Goal: Download file/media

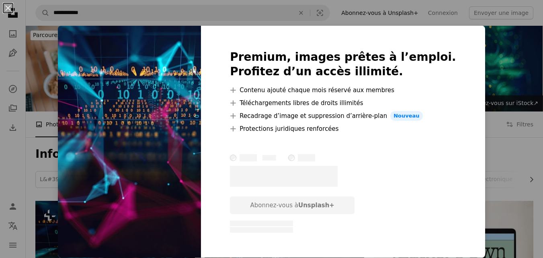
scroll to position [177, 0]
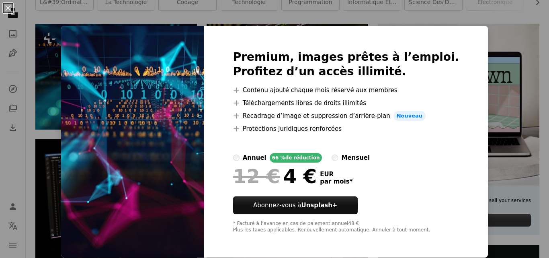
click at [478, 149] on div "An X shape Premium, images prêtes à l’emploi. Profitez d’un accès illimité. A p…" at bounding box center [274, 129] width 549 height 258
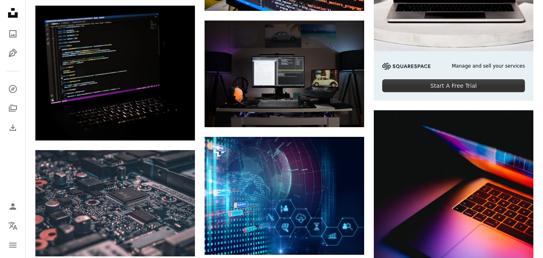
scroll to position [307, 0]
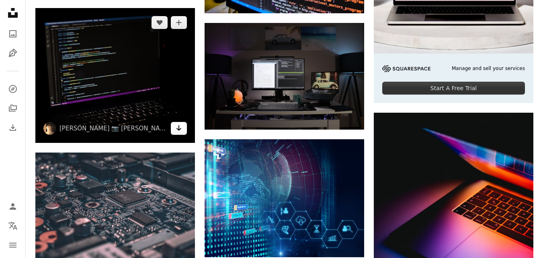
click at [179, 130] on icon "Télécharger" at bounding box center [179, 128] width 5 height 6
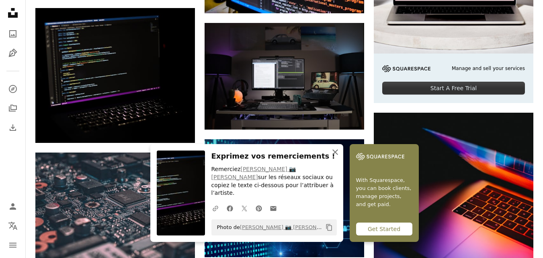
click at [335, 155] on icon "button" at bounding box center [336, 152] width 6 height 6
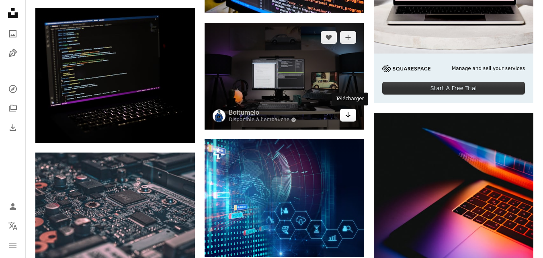
click at [352, 115] on link "Arrow pointing down" at bounding box center [348, 115] width 16 height 13
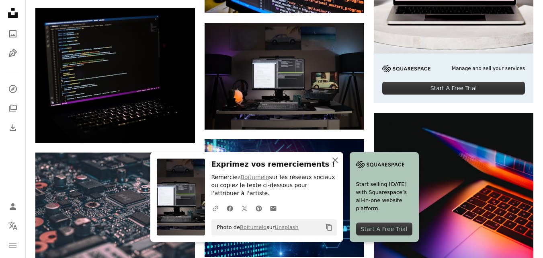
click at [337, 156] on icon "An X shape" at bounding box center [336, 160] width 10 height 10
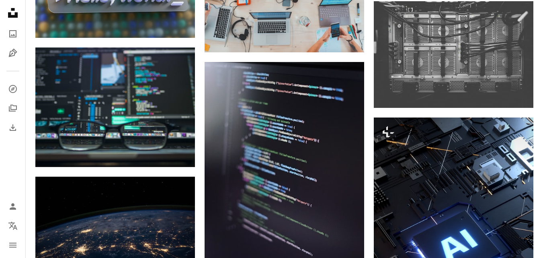
scroll to position [629, 0]
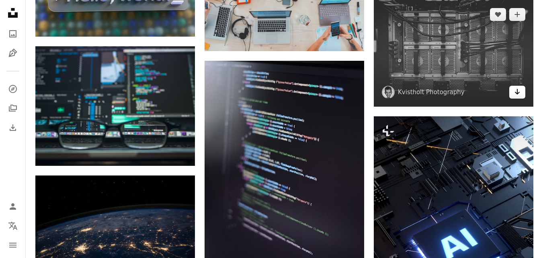
click at [517, 95] on icon "Arrow pointing down" at bounding box center [517, 92] width 6 height 10
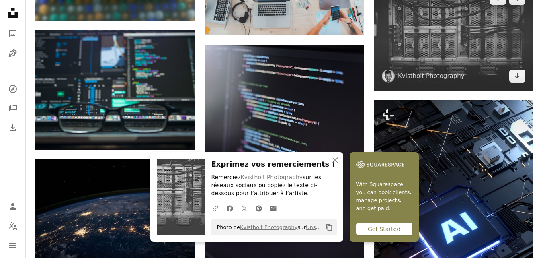
scroll to position [661, 0]
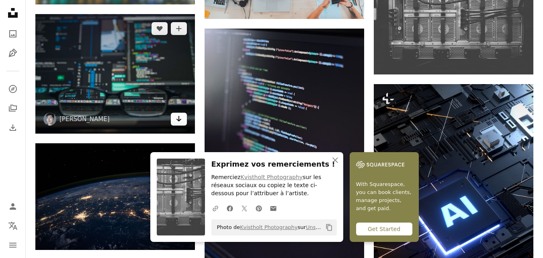
click at [179, 117] on icon "Télécharger" at bounding box center [179, 119] width 5 height 6
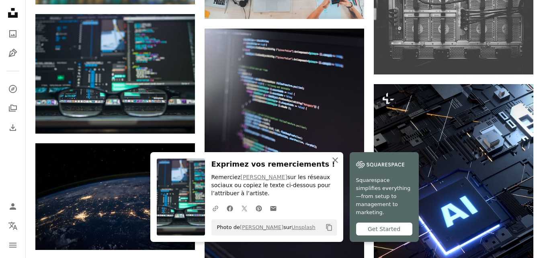
click at [334, 157] on icon "An X shape" at bounding box center [336, 160] width 10 height 10
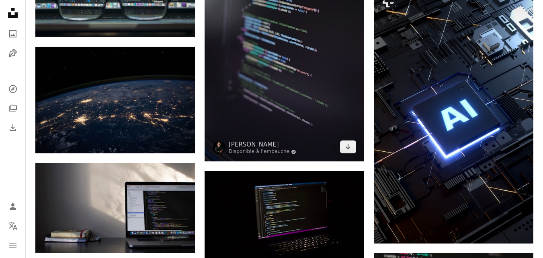
scroll to position [774, 0]
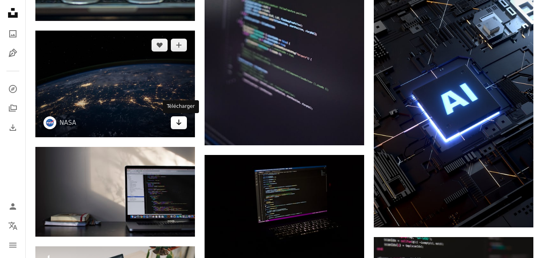
click at [180, 123] on icon "Télécharger" at bounding box center [179, 122] width 5 height 6
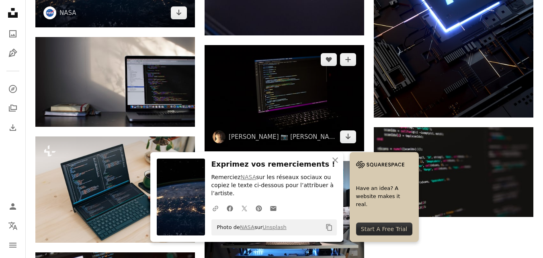
scroll to position [886, 0]
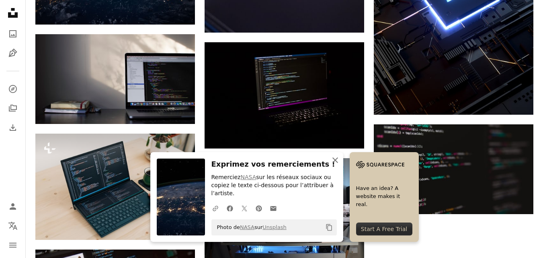
click at [337, 165] on icon "An X shape" at bounding box center [336, 160] width 10 height 10
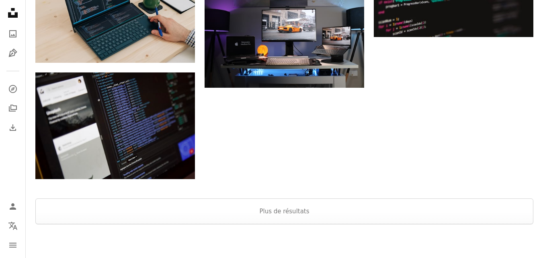
scroll to position [1079, 0]
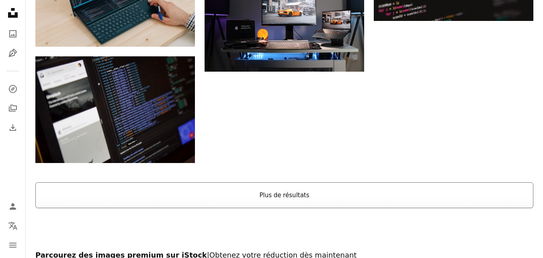
click at [357, 198] on button "Plus de résultats" at bounding box center [284, 195] width 498 height 26
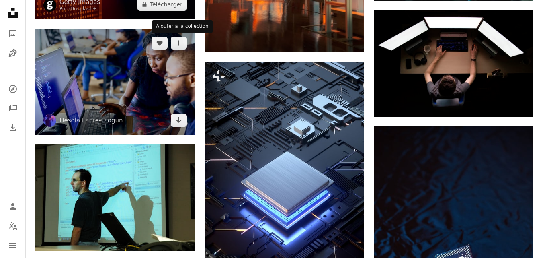
scroll to position [1659, 0]
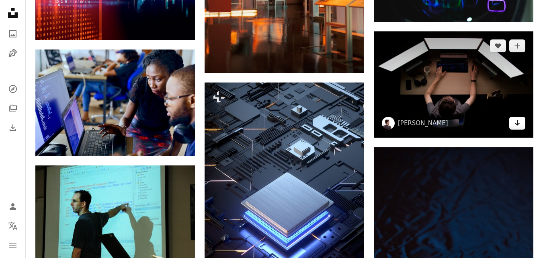
click at [522, 123] on link "Arrow pointing down" at bounding box center [518, 123] width 16 height 13
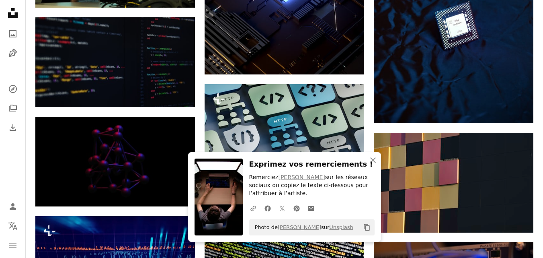
scroll to position [1964, 0]
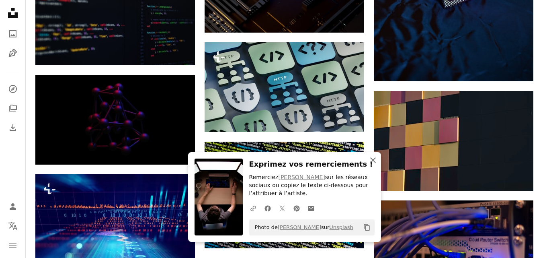
click at [375, 161] on icon "An X shape" at bounding box center [373, 160] width 10 height 10
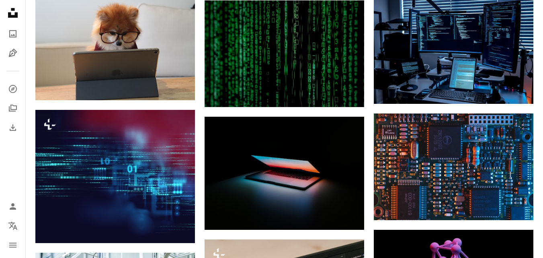
scroll to position [2817, 0]
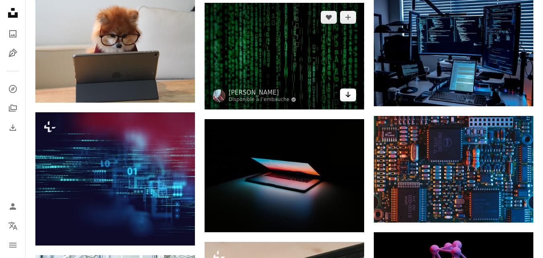
click at [344, 96] on link "Arrow pointing down" at bounding box center [348, 94] width 16 height 13
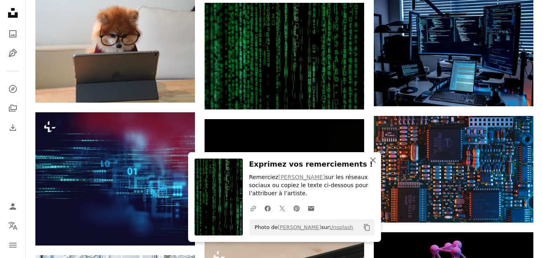
click at [371, 156] on icon "An X shape" at bounding box center [373, 160] width 10 height 10
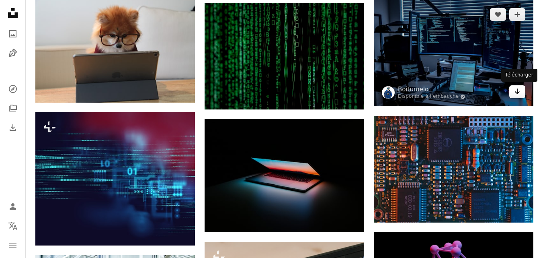
click at [515, 86] on icon "Arrow pointing down" at bounding box center [517, 91] width 6 height 10
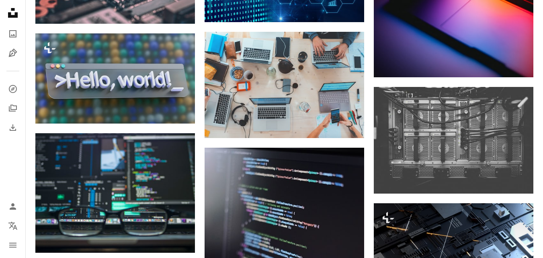
scroll to position [0, 0]
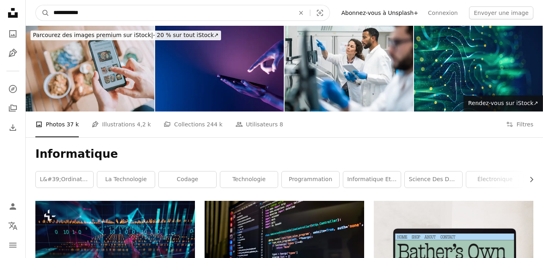
click at [292, 12] on input "**********" at bounding box center [170, 12] width 243 height 15
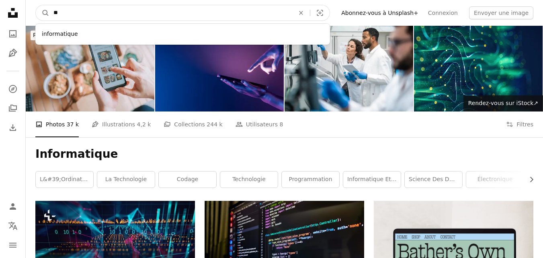
type input "*"
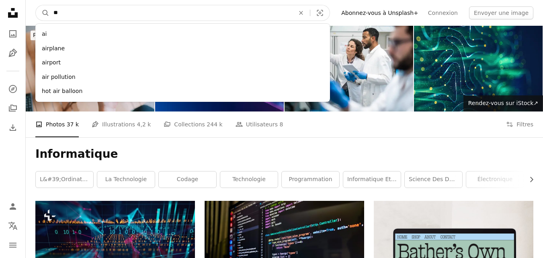
type input "**"
click at [36, 5] on button "A magnifying glass" at bounding box center [43, 12] width 14 height 15
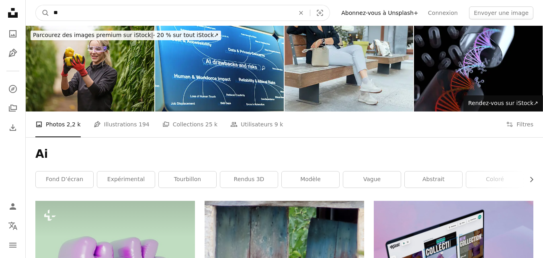
click at [253, 16] on input "**" at bounding box center [170, 12] width 243 height 15
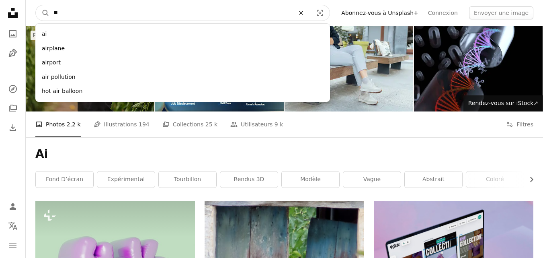
click at [310, 8] on button "An X shape" at bounding box center [301, 12] width 18 height 15
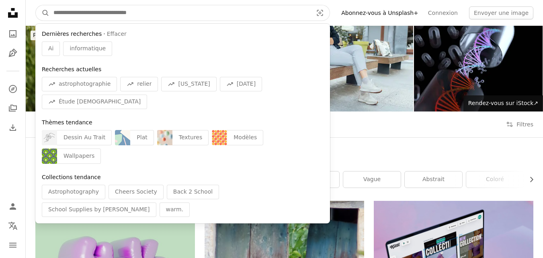
type input "*"
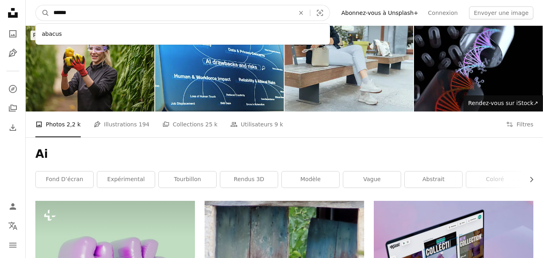
type input "******"
click button "A magnifying glass" at bounding box center [43, 12] width 14 height 15
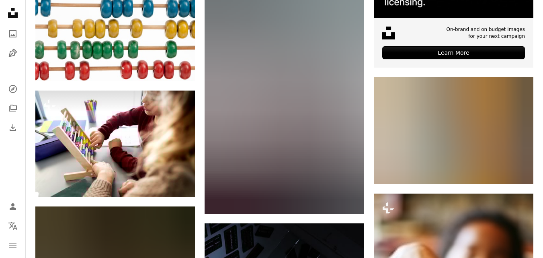
scroll to position [354, 0]
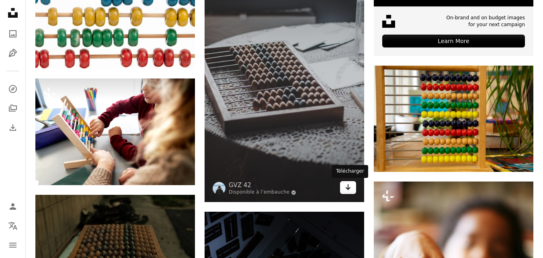
click at [348, 187] on icon "Télécharger" at bounding box center [348, 187] width 5 height 6
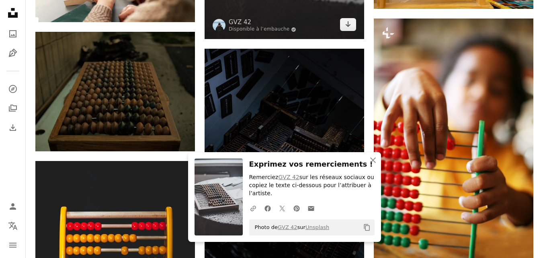
scroll to position [547, 0]
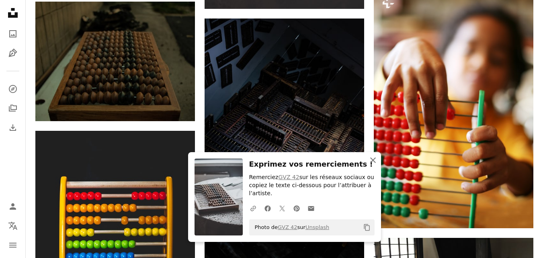
click at [371, 159] on icon "An X shape" at bounding box center [373, 160] width 10 height 10
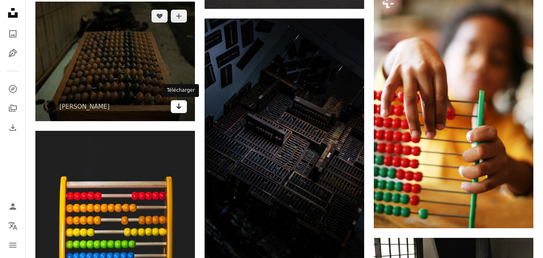
click at [183, 107] on link "Arrow pointing down" at bounding box center [179, 106] width 16 height 13
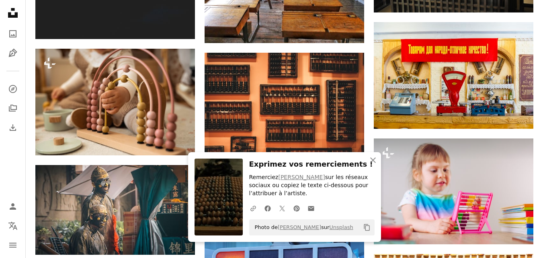
scroll to position [917, 0]
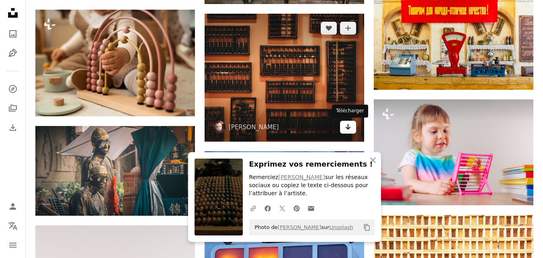
click at [345, 130] on link "Arrow pointing down" at bounding box center [348, 127] width 16 height 13
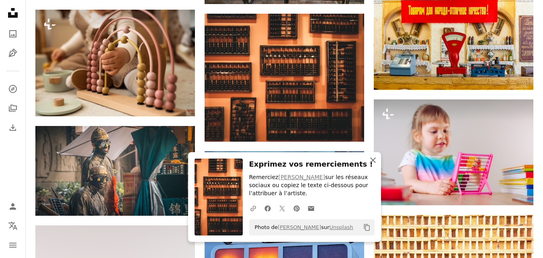
click at [373, 158] on icon "An X shape" at bounding box center [373, 160] width 10 height 10
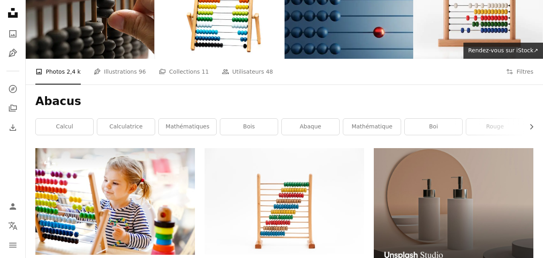
scroll to position [0, 0]
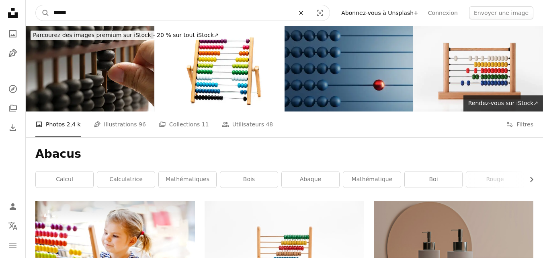
click at [310, 10] on icon "An X shape" at bounding box center [301, 13] width 18 height 6
type input "*****"
click button "A magnifying glass" at bounding box center [43, 12] width 14 height 15
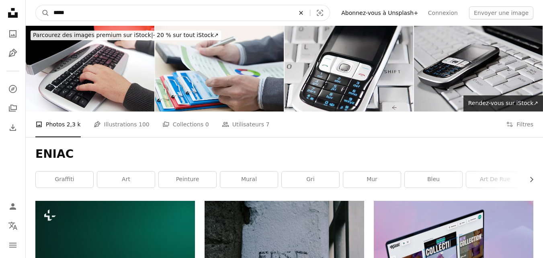
click at [310, 10] on icon "An X shape" at bounding box center [301, 13] width 18 height 6
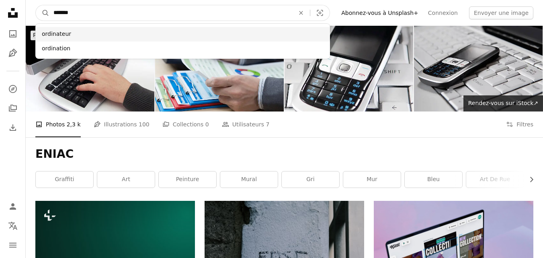
type input "*******"
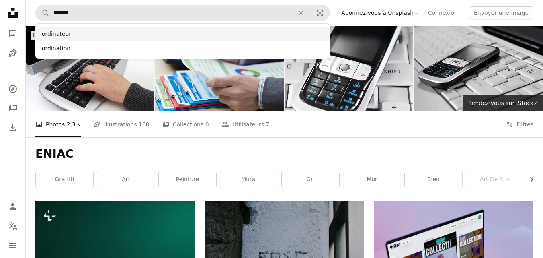
click at [286, 34] on div "ordinateur" at bounding box center [182, 34] width 295 height 14
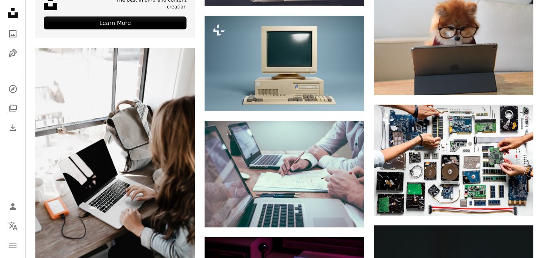
scroll to position [1593, 0]
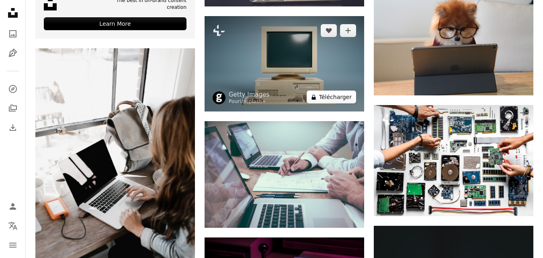
click at [335, 97] on button "A lock Télécharger" at bounding box center [331, 97] width 49 height 13
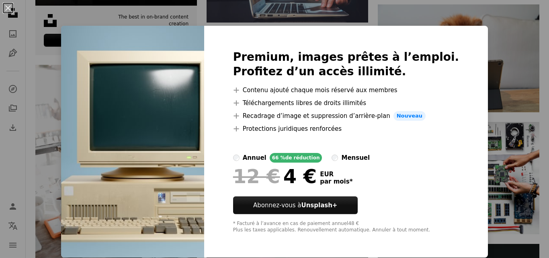
click at [535, 68] on div "An X shape Premium, images prêtes à l’emploi. Profitez d’un accès illimité. A p…" at bounding box center [274, 129] width 549 height 258
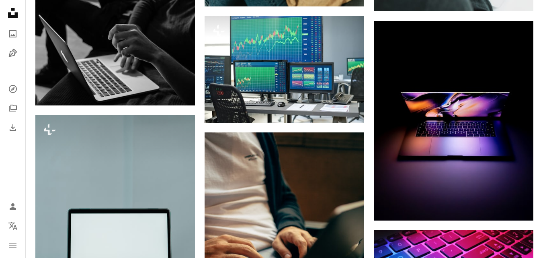
scroll to position [3459, 0]
